Goal: Information Seeking & Learning: Learn about a topic

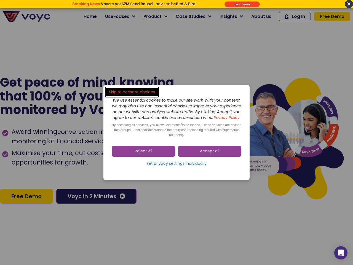
click at [210, 154] on span "Accept all" at bounding box center [209, 152] width 19 height 6
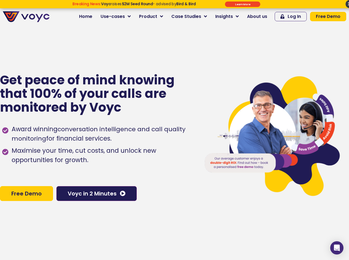
click at [144, 154] on span "Maximise your time, cut costs, and unlock new opportunities for growth." at bounding box center [101, 155] width 183 height 19
click at [177, 165] on span "Maximise your time, cut costs, and unlock new opportunities for growth." at bounding box center [101, 155] width 183 height 19
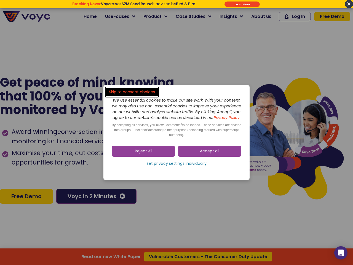
click at [210, 154] on span "Accept all" at bounding box center [209, 152] width 19 height 6
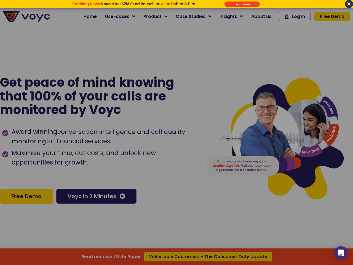
click at [144, 154] on div at bounding box center [176, 132] width 353 height 265
click at [177, 166] on div "Read our new White Paper Vulnerable Customers - The Consumer Duty Update" at bounding box center [176, 132] width 353 height 265
